Goal: Complete application form

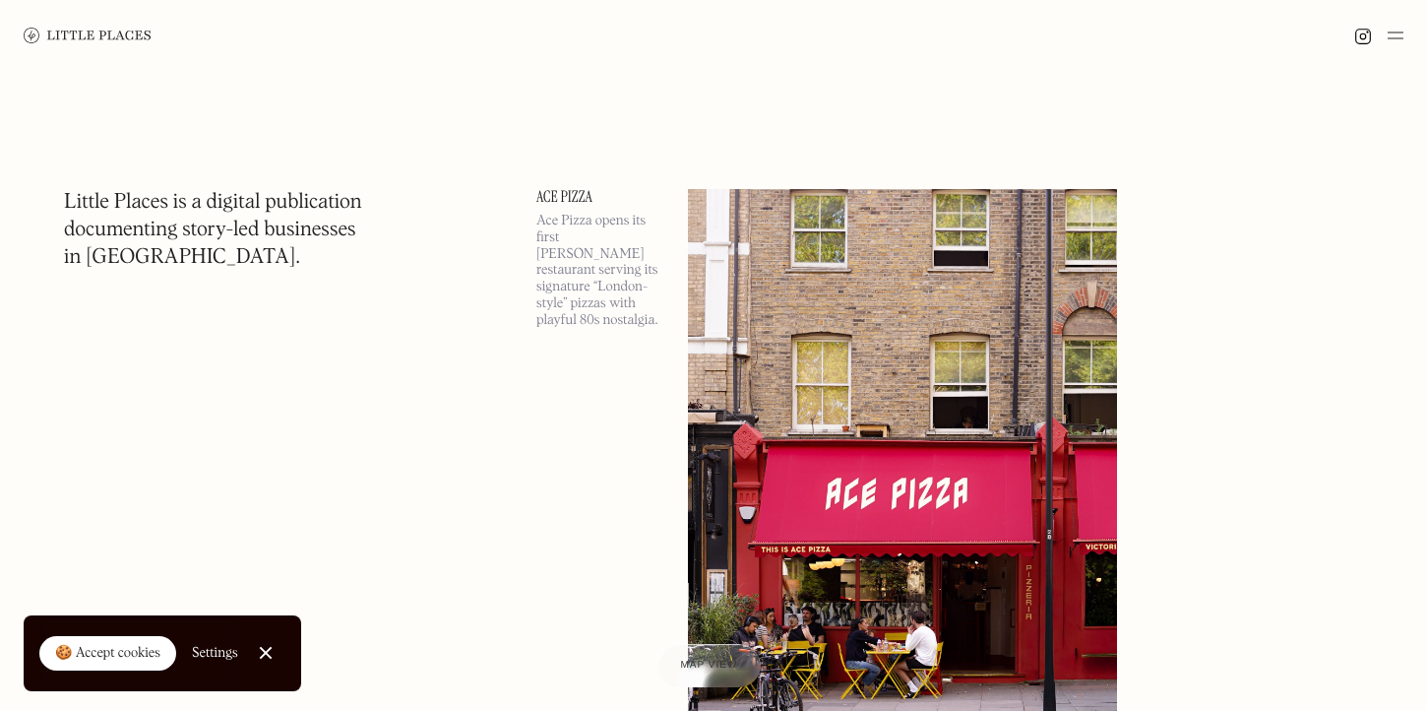
click at [1393, 36] on img at bounding box center [1396, 36] width 16 height 24
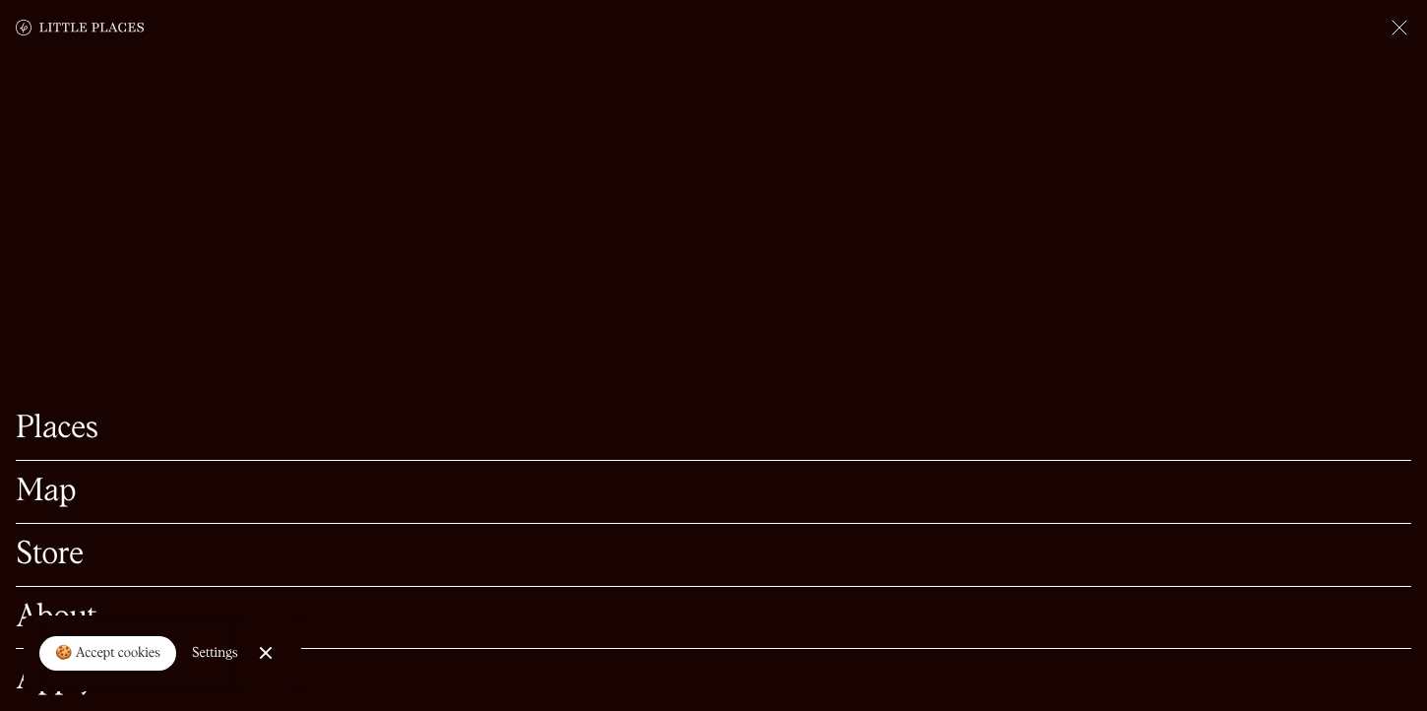
click at [1394, 32] on img at bounding box center [1400, 28] width 24 height 24
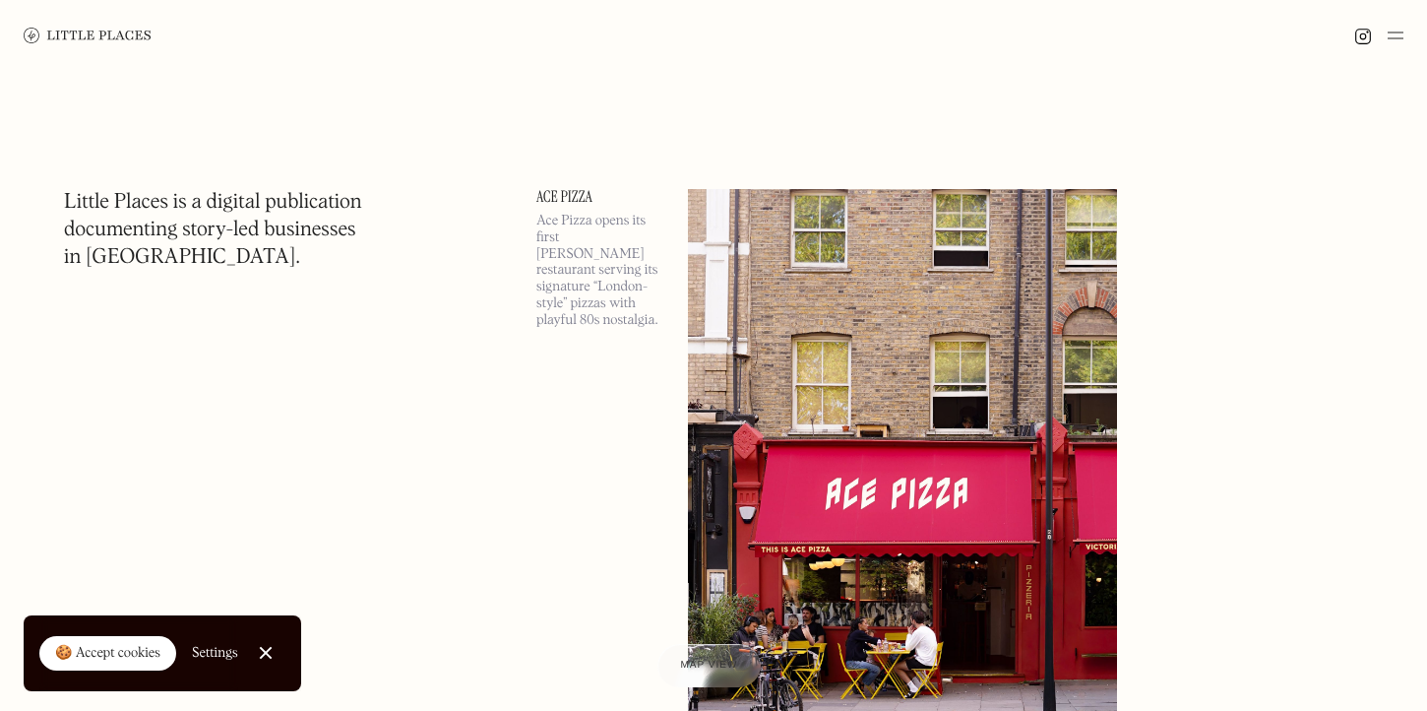
click at [1398, 33] on img at bounding box center [1396, 36] width 16 height 24
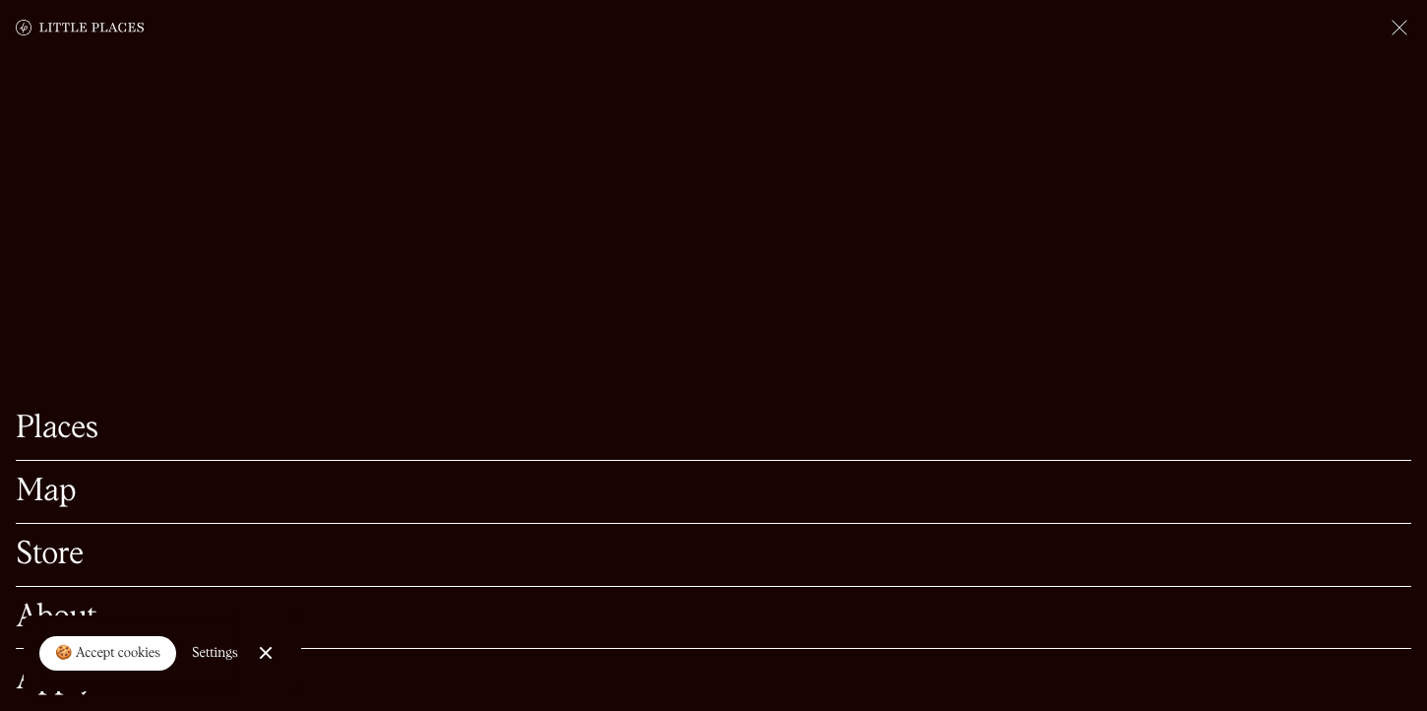
scroll to position [363, 0]
click at [264, 656] on link "Close Cookie Popup" at bounding box center [265, 652] width 39 height 39
click at [51, 683] on link "Apply" at bounding box center [713, 679] width 1395 height 31
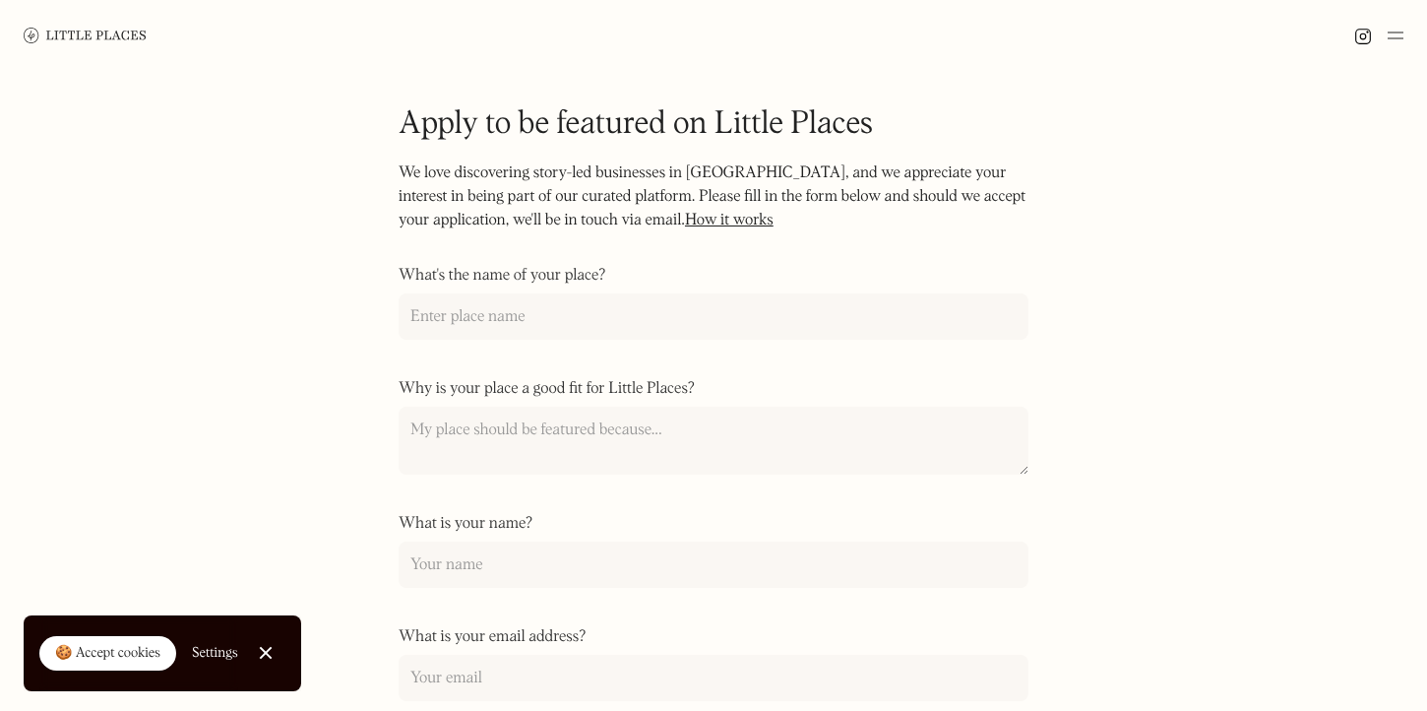
click at [464, 324] on input "What's the name of your place?" at bounding box center [714, 316] width 630 height 46
click at [464, 318] on input "What's the name of your place?" at bounding box center [714, 316] width 630 height 46
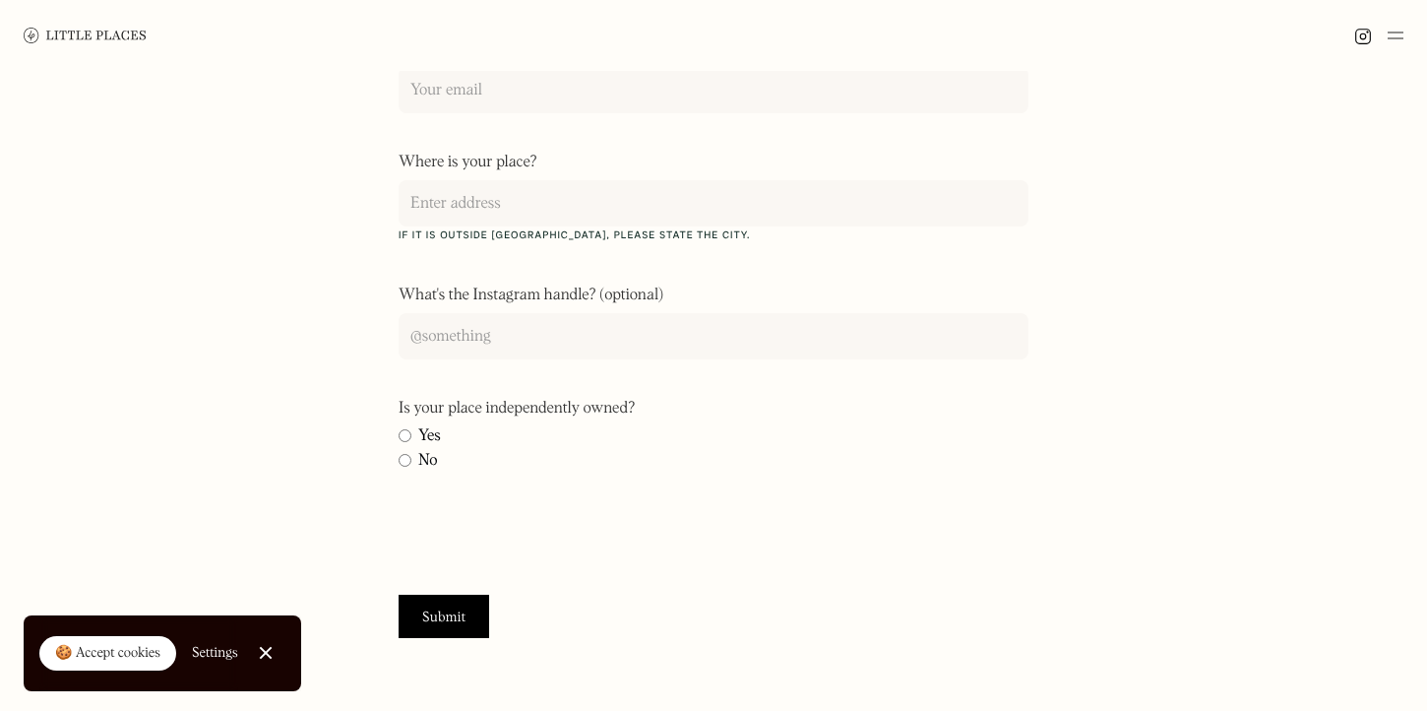
scroll to position [589, 0]
type input "In Vino"
click at [404, 431] on input "Yes" at bounding box center [405, 433] width 13 height 13
radio input "true"
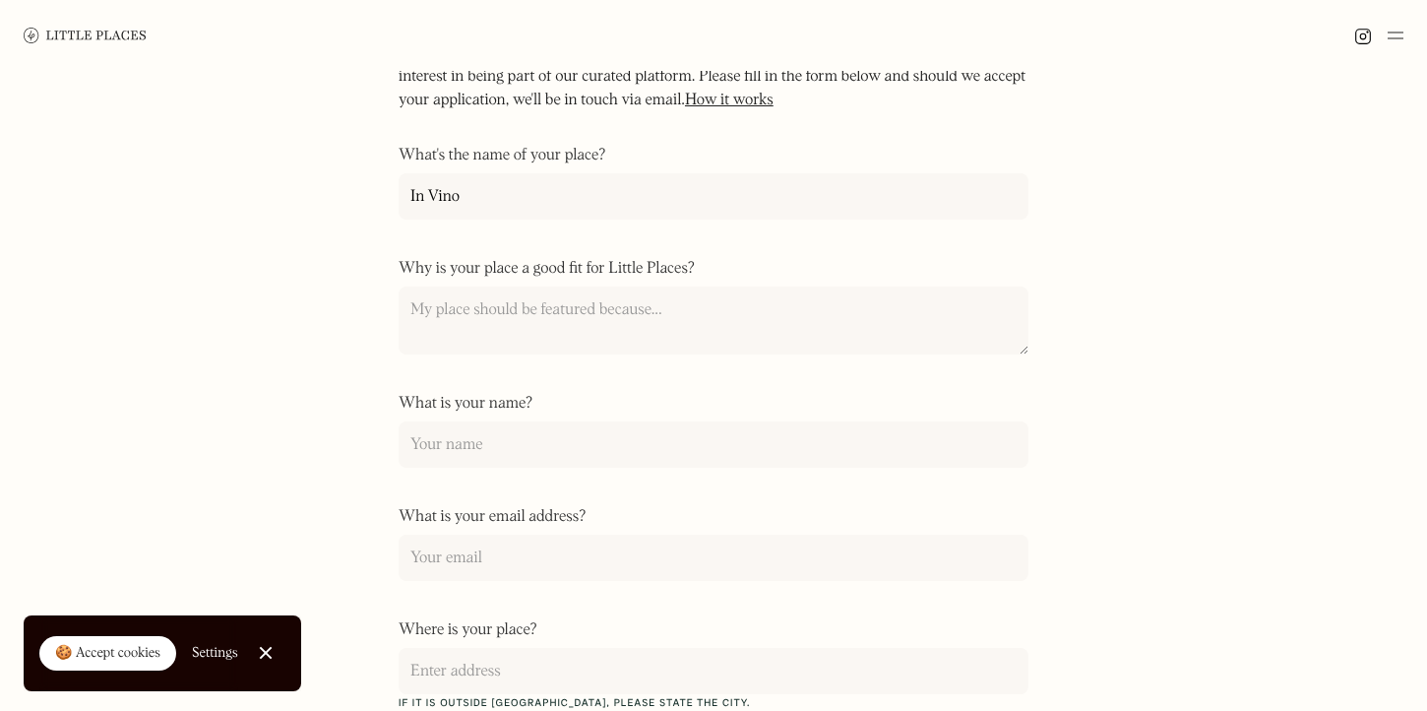
scroll to position [123, 0]
click at [452, 447] on input "What is your name?" at bounding box center [714, 441] width 630 height 46
type input "[PERSON_NAME]"
click at [456, 548] on input "What is your email address?" at bounding box center [714, 554] width 630 height 46
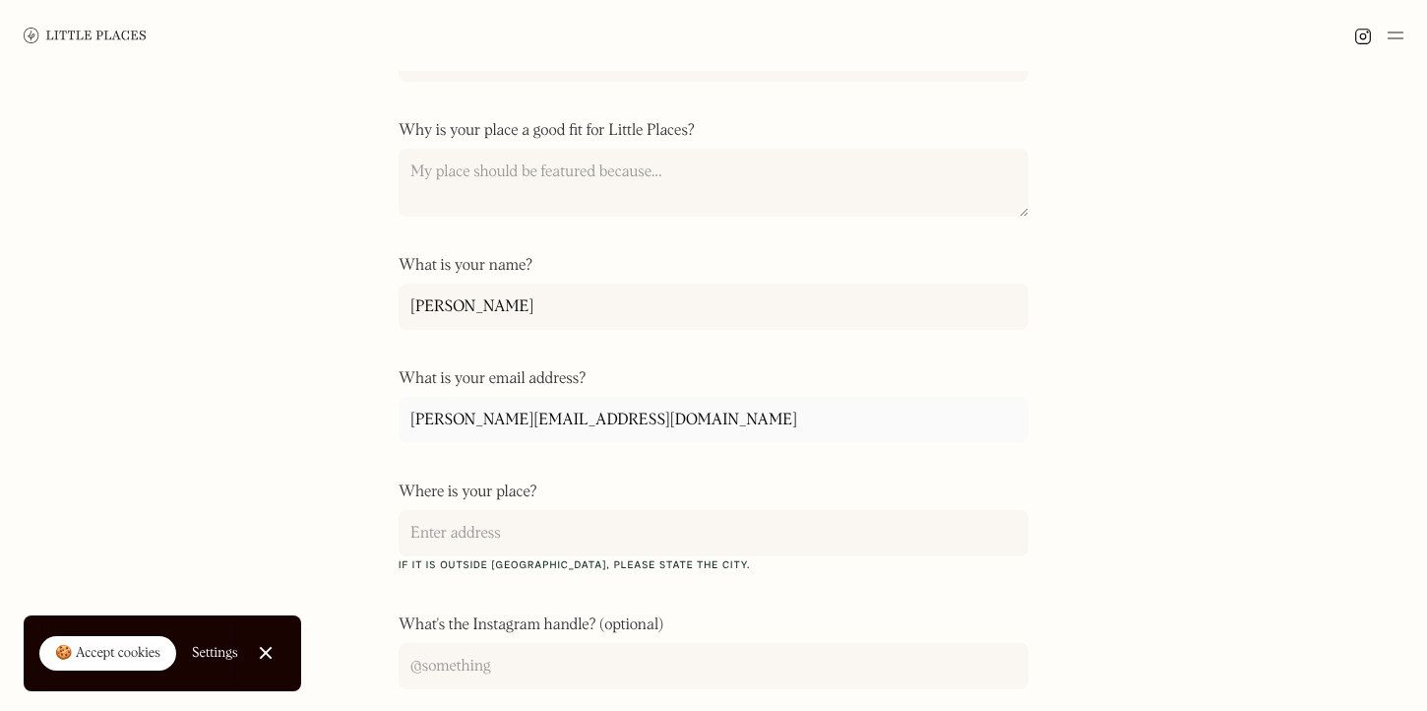
scroll to position [260, 0]
type input "[PERSON_NAME][EMAIL_ADDRESS][DOMAIN_NAME]"
click at [519, 537] on input "Where is your place?" at bounding box center [714, 531] width 630 height 46
type input "[STREET_ADDRESS]"
